Goal: Task Accomplishment & Management: Understand process/instructions

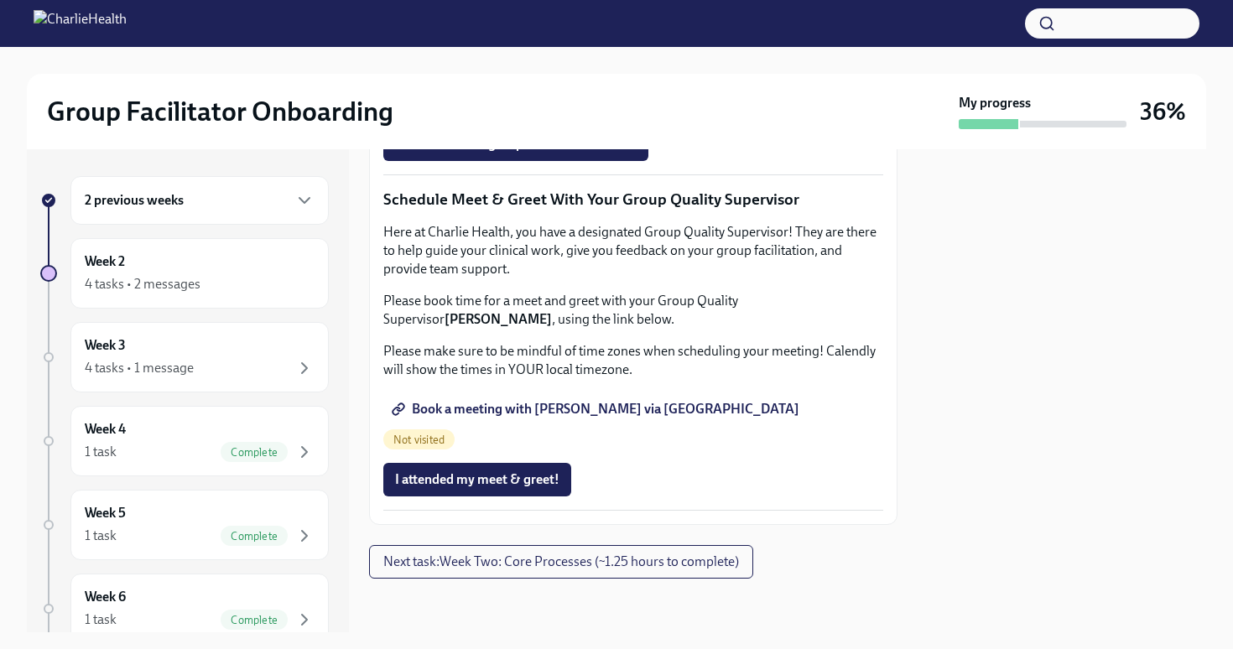
scroll to position [1650, 0]
click at [722, 571] on button "Next task : Week Two: Core Processes (~1.25 hours to complete)" at bounding box center [561, 562] width 384 height 34
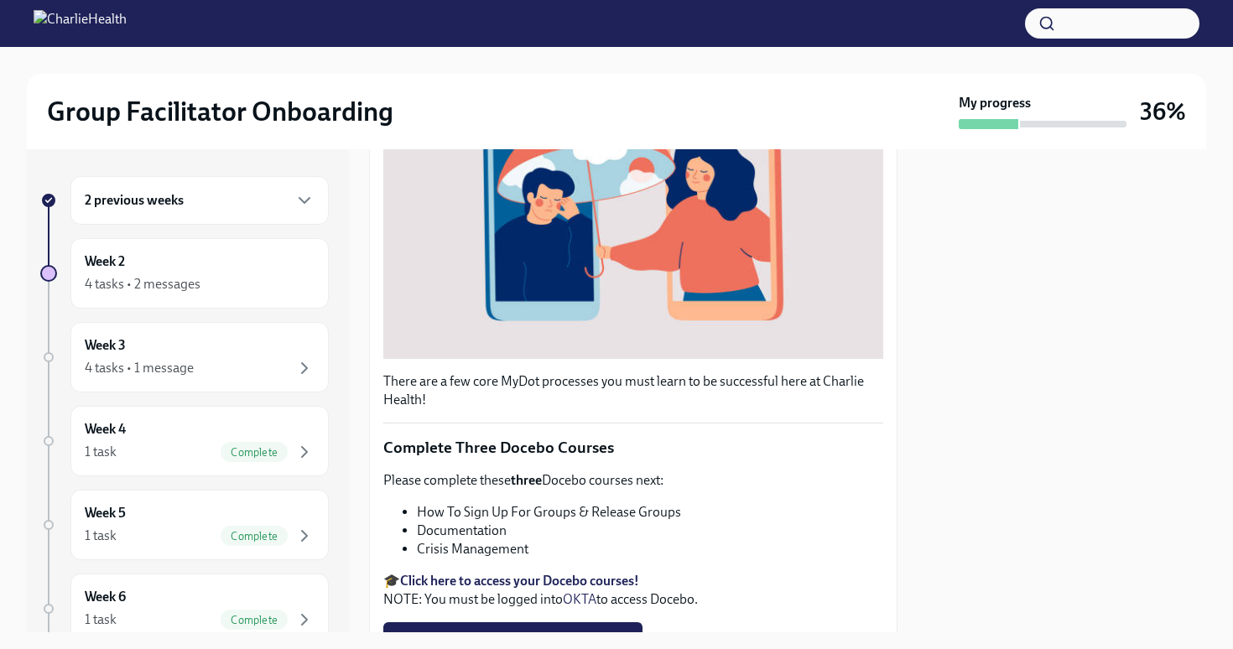
scroll to position [539, 0]
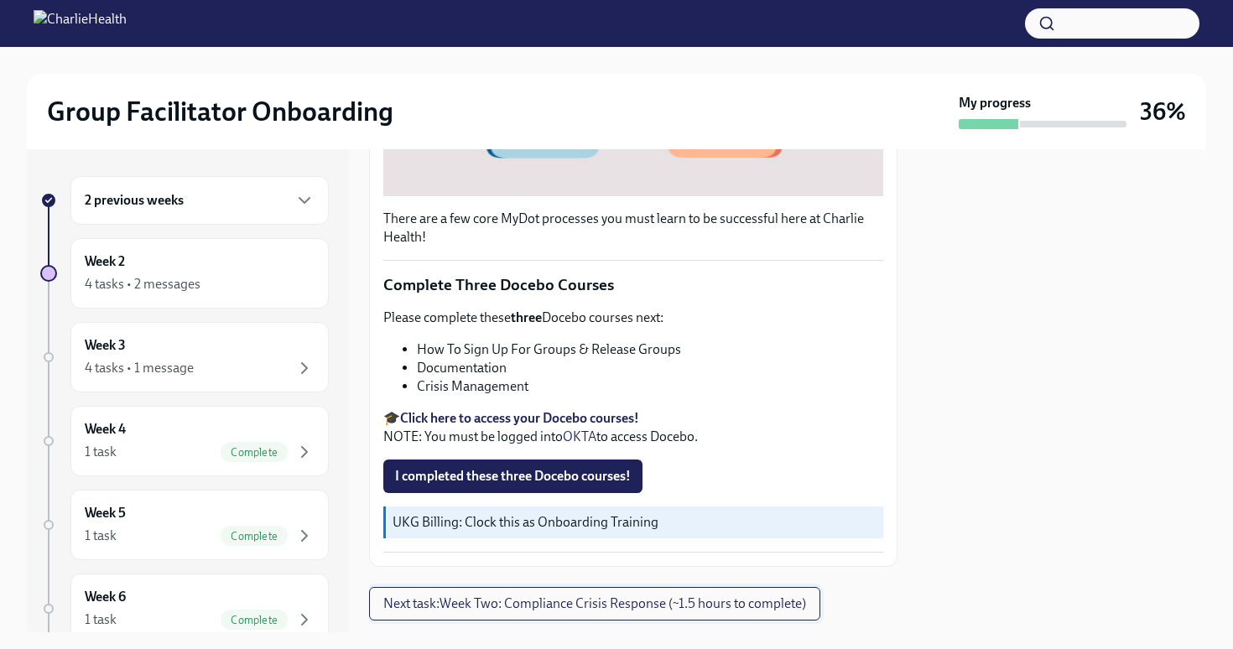
click at [771, 603] on span "Next task : Week Two: Compliance Crisis Response (~1.5 hours to complete)" at bounding box center [594, 604] width 423 height 17
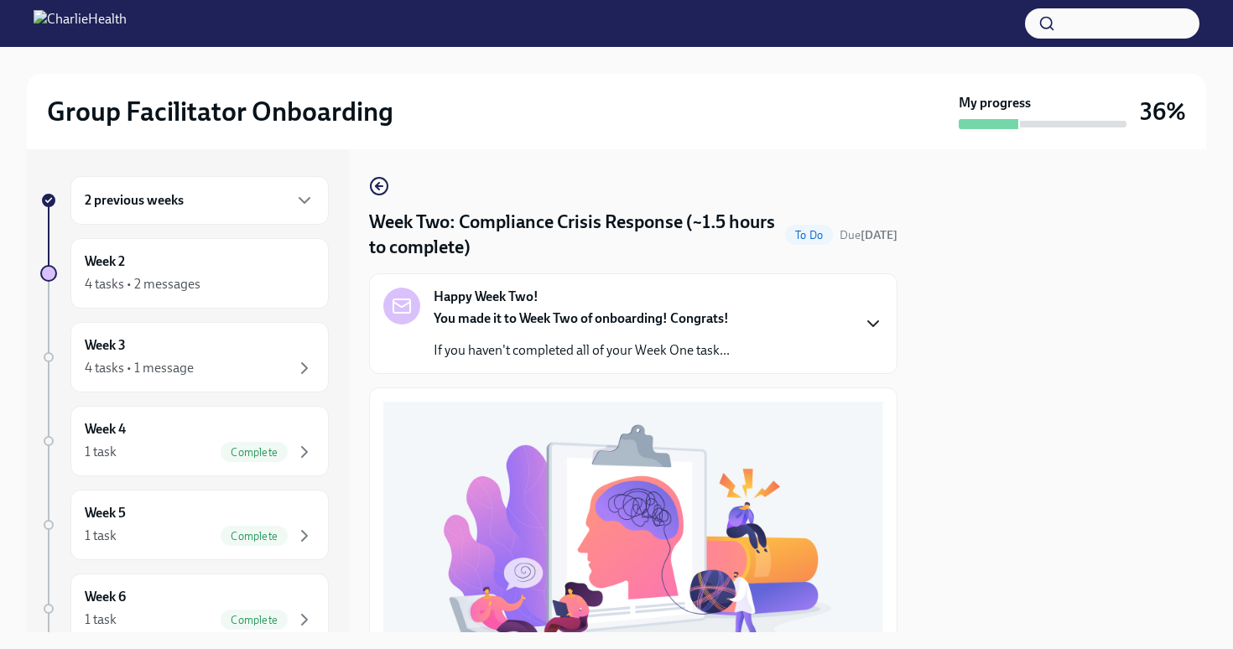
click at [878, 321] on icon "button" at bounding box center [873, 324] width 20 height 20
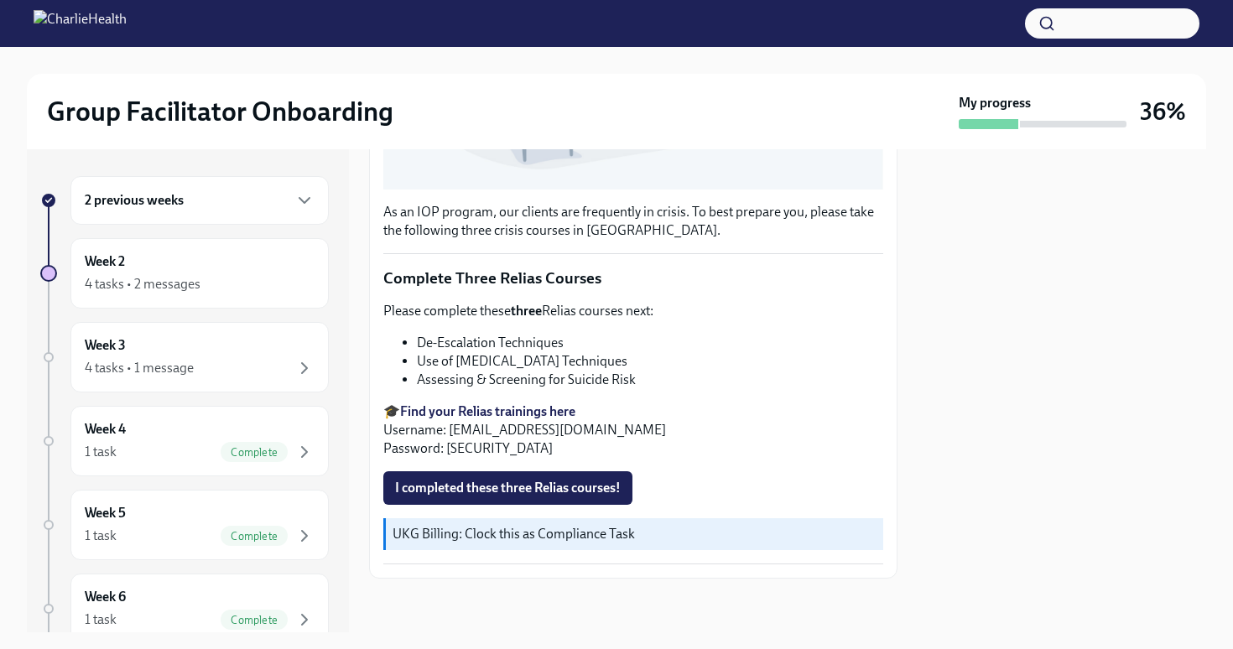
scroll to position [1044, 0]
click at [286, 289] on div "4 tasks • 2 messages" at bounding box center [200, 284] width 230 height 20
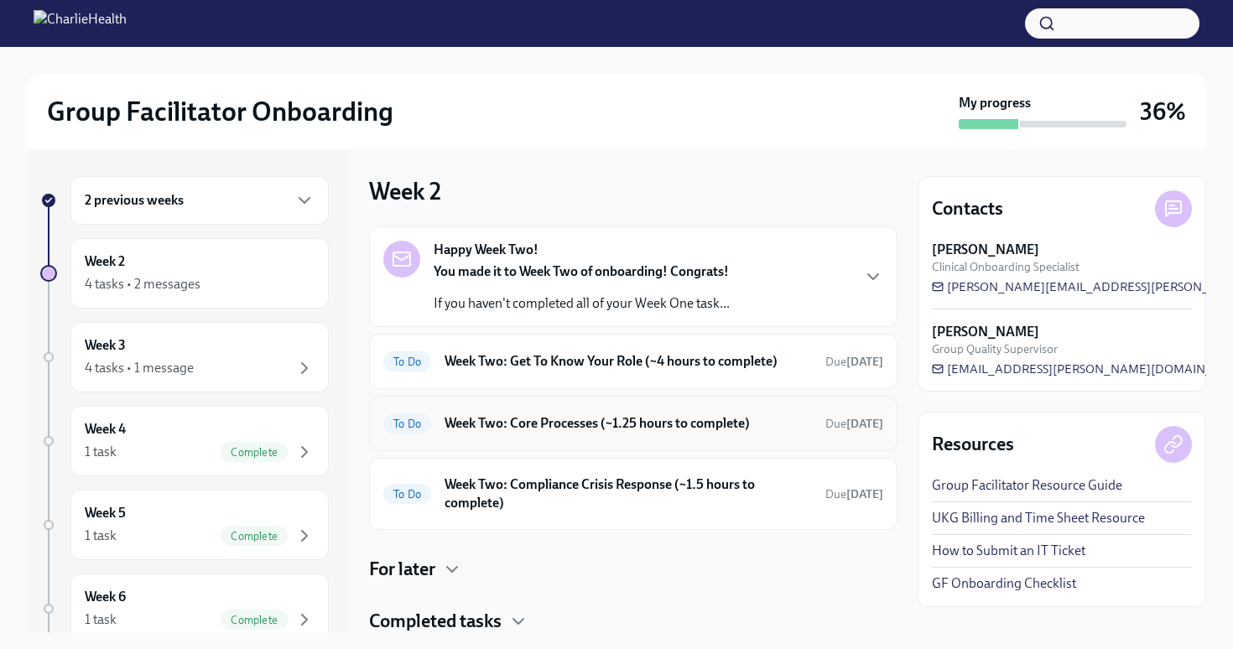
scroll to position [55, 0]
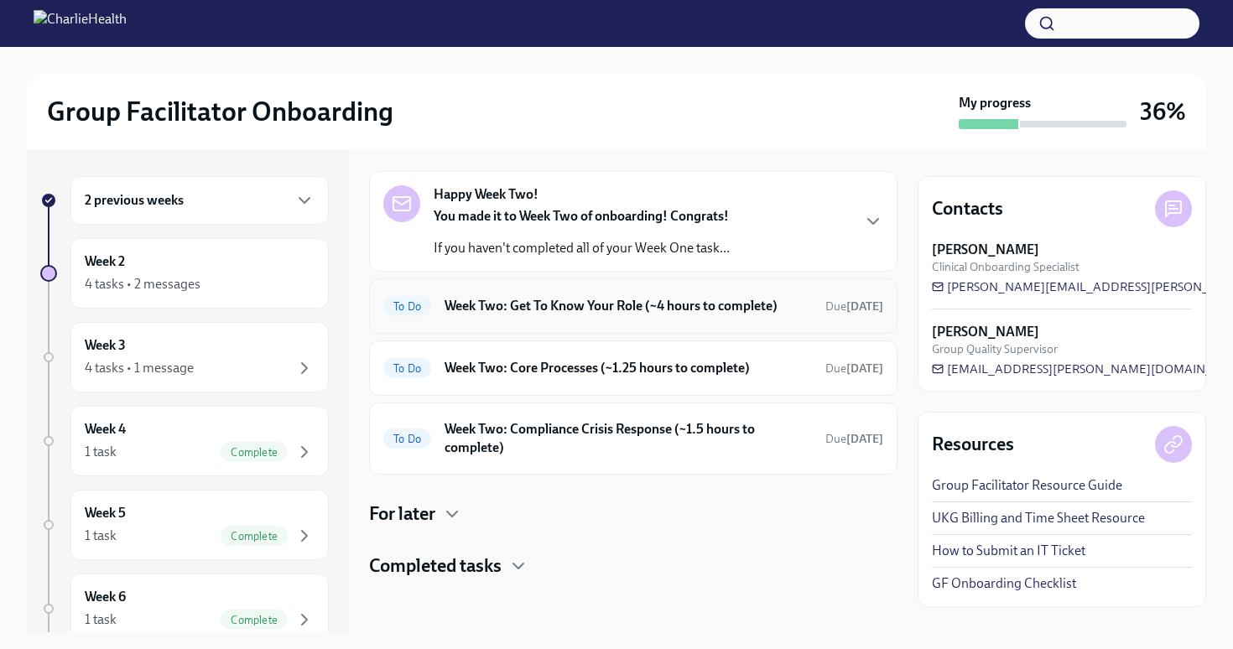
click at [727, 320] on div "To Do Week Two: Get To Know Your Role (~4 hours to complete) Due [DATE]" at bounding box center [633, 306] width 529 height 55
click at [712, 312] on h6 "Week Two: Get To Know Your Role (~4 hours to complete)" at bounding box center [628, 306] width 367 height 18
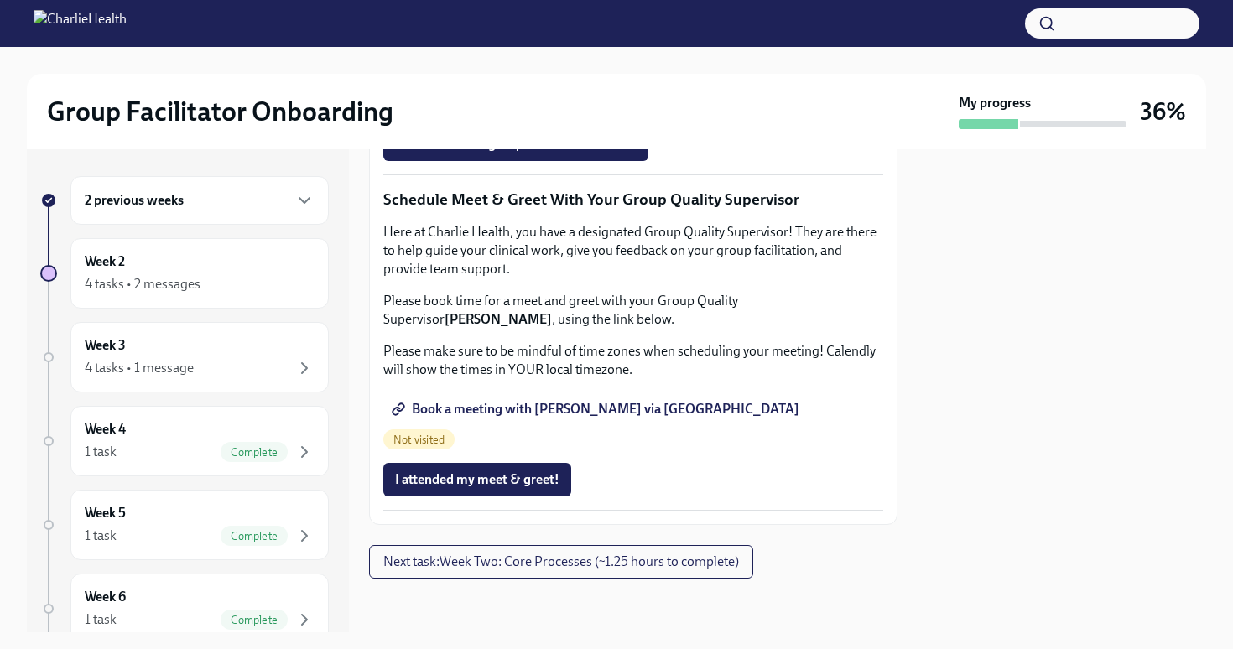
scroll to position [1650, 0]
click at [685, 568] on span "Next task : Week Two: Core Processes (~1.25 hours to complete)" at bounding box center [561, 562] width 356 height 17
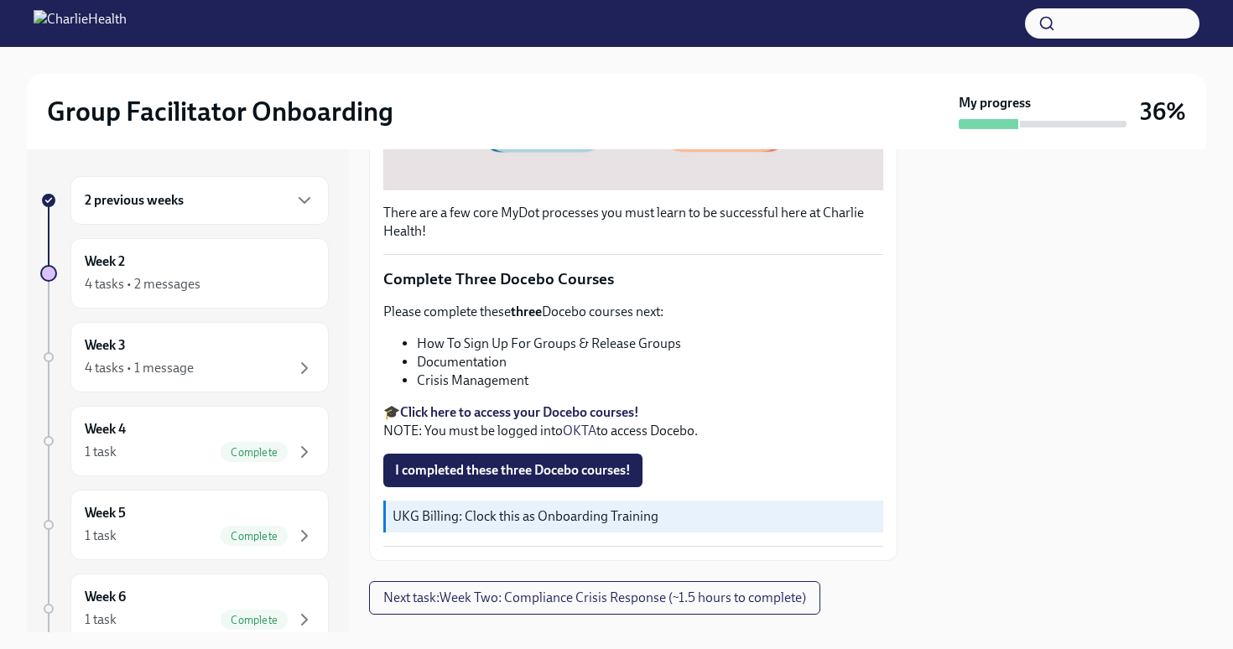
scroll to position [581, 0]
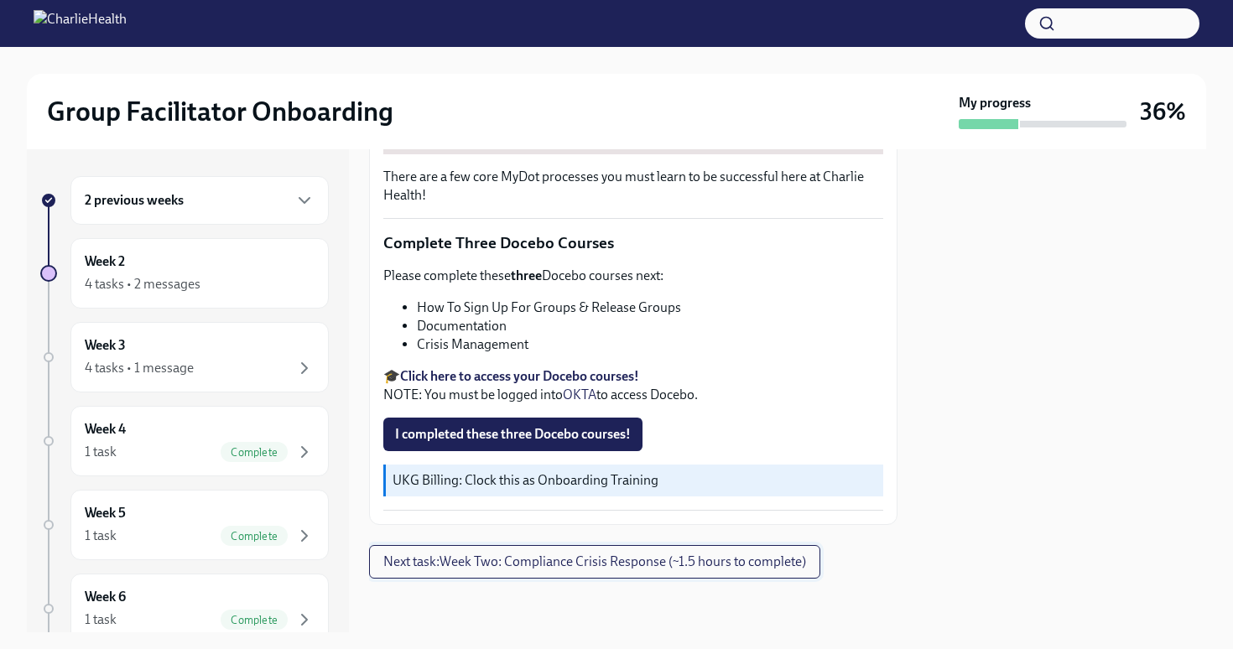
click at [736, 573] on button "Next task : Week Two: Compliance Crisis Response (~1.5 hours to complete)" at bounding box center [594, 562] width 451 height 34
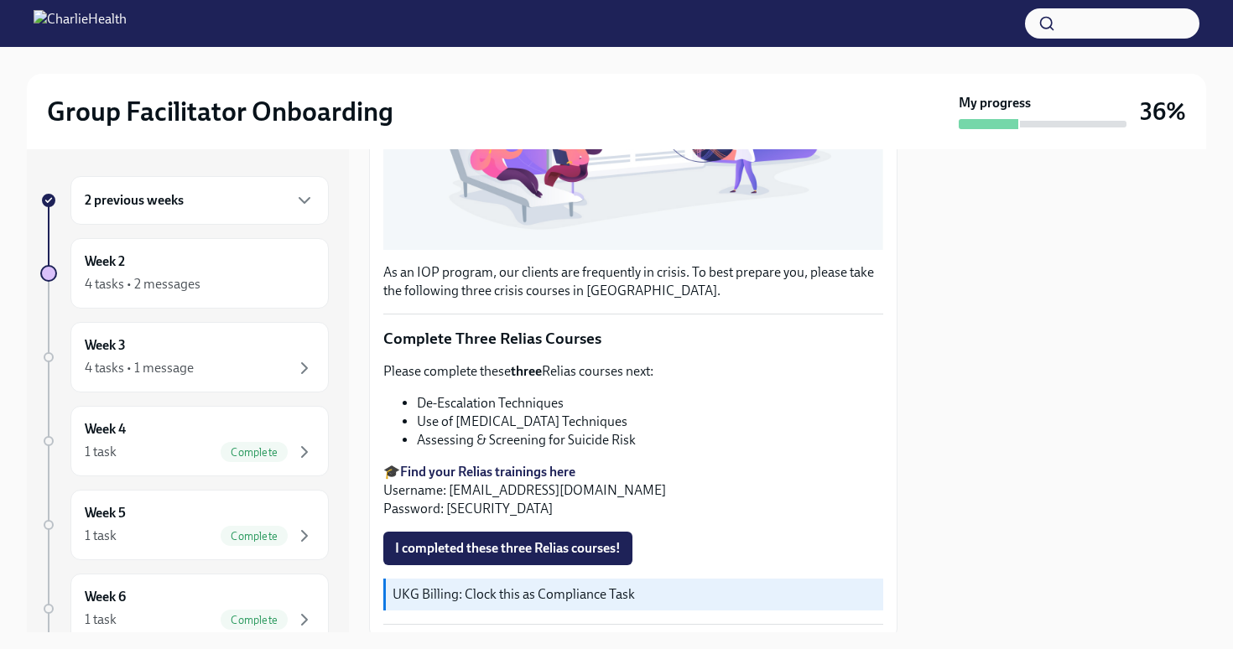
scroll to position [459, 0]
